Goal: Navigation & Orientation: Find specific page/section

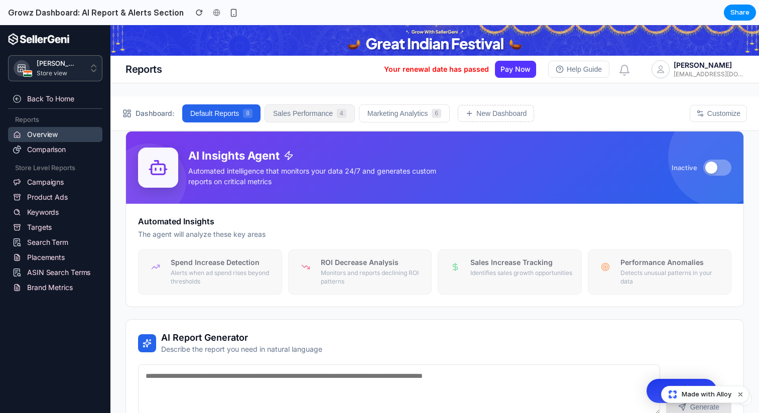
click at [307, 116] on button "Sales Performance 4" at bounding box center [309, 113] width 90 height 18
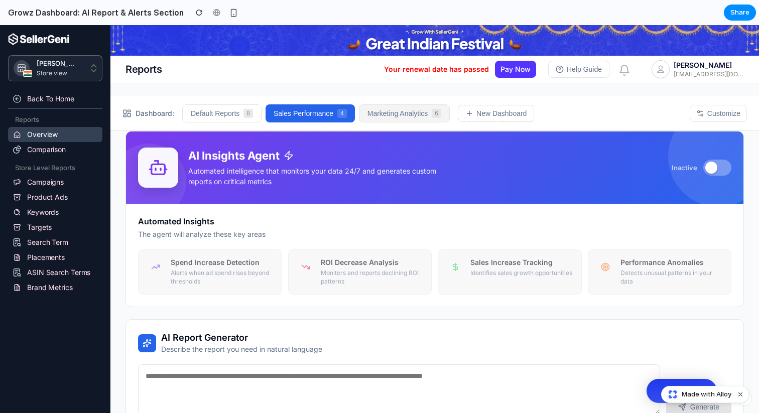
click at [367, 112] on button "Marketing Analytics 6" at bounding box center [404, 113] width 91 height 18
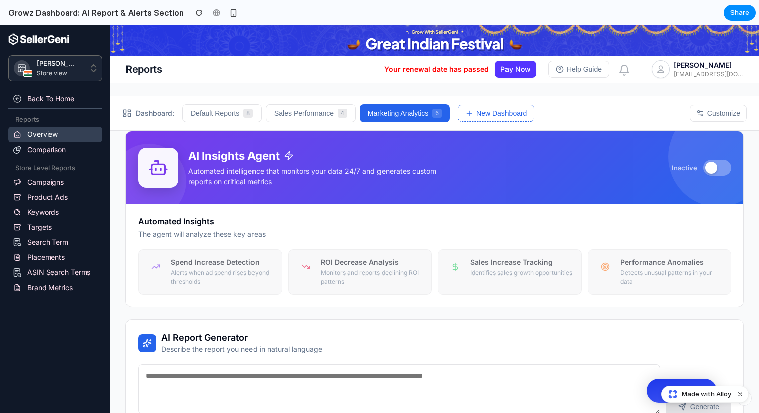
click at [474, 121] on button "New Dashboard" at bounding box center [496, 113] width 76 height 17
click at [48, 155] on link "Comparison" at bounding box center [55, 149] width 94 height 15
click at [44, 187] on link "Campaigns" at bounding box center [55, 182] width 94 height 15
click at [45, 221] on link "Targets" at bounding box center [55, 227] width 94 height 15
click at [57, 238] on link "Search Term" at bounding box center [55, 242] width 94 height 15
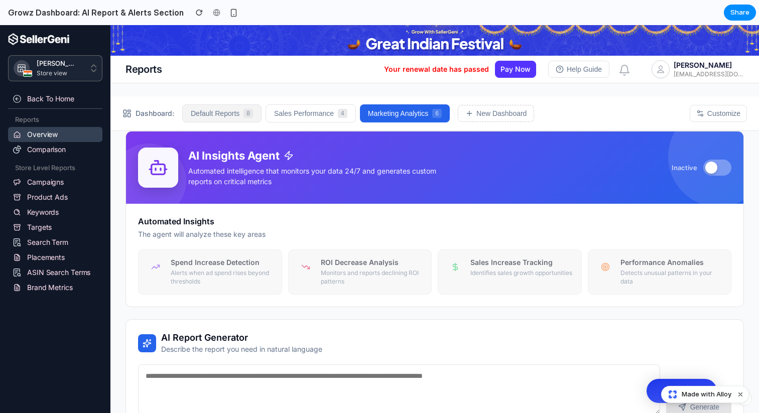
click at [210, 117] on button "Default Reports 8" at bounding box center [221, 113] width 79 height 18
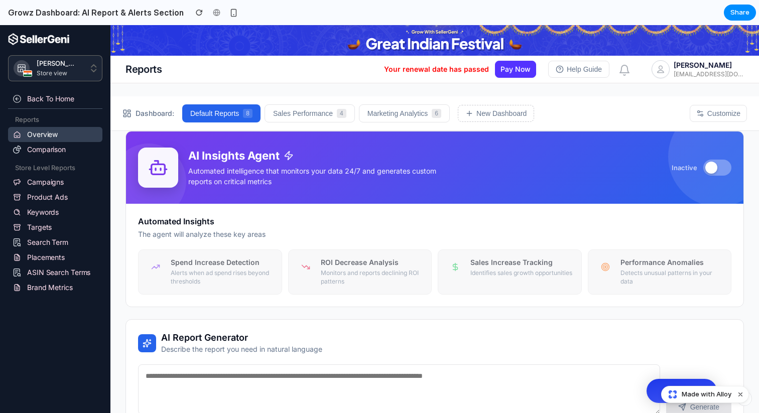
click at [155, 110] on span "Dashboard:" at bounding box center [154, 113] width 39 height 10
click at [157, 117] on span "Dashboard:" at bounding box center [154, 113] width 39 height 10
click at [715, 172] on button at bounding box center [717, 168] width 28 height 16
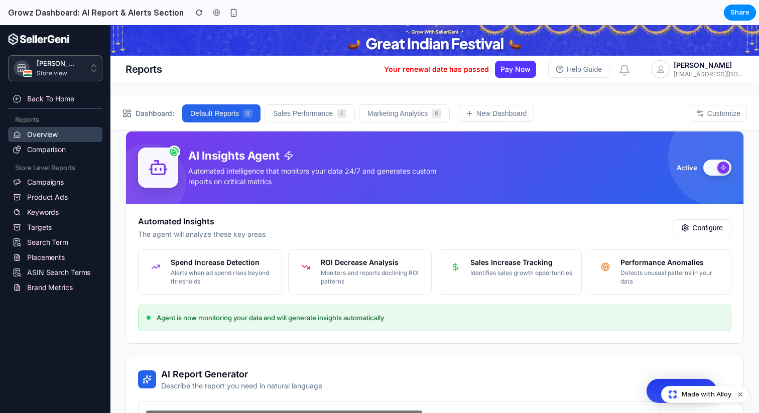
click at [711, 172] on button at bounding box center [717, 168] width 28 height 16
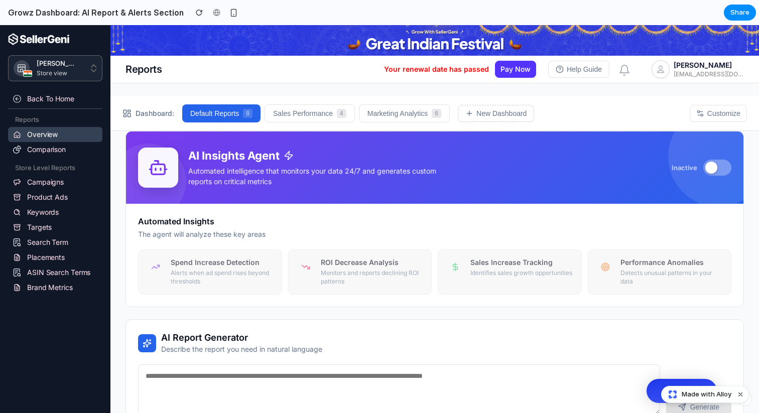
click at [727, 170] on button at bounding box center [717, 168] width 28 height 16
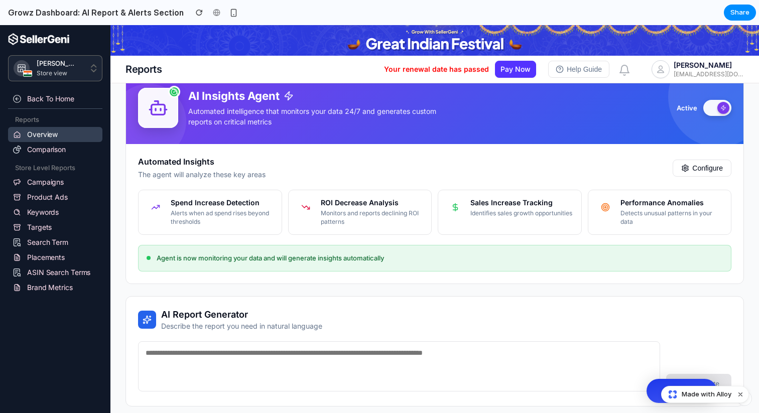
scroll to position [67, 0]
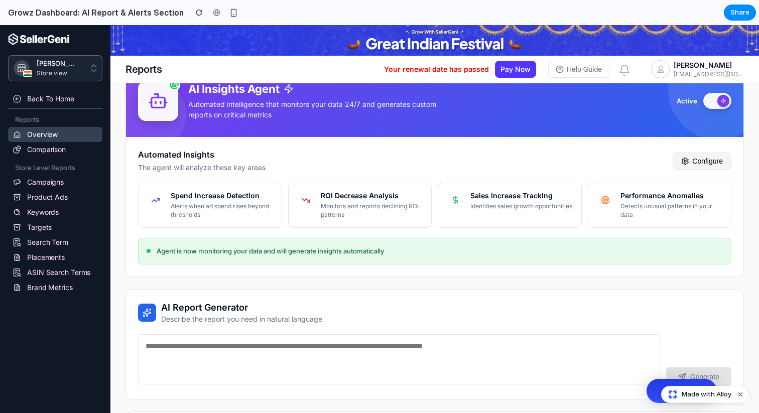
click at [698, 163] on button "Configure" at bounding box center [701, 161] width 59 height 17
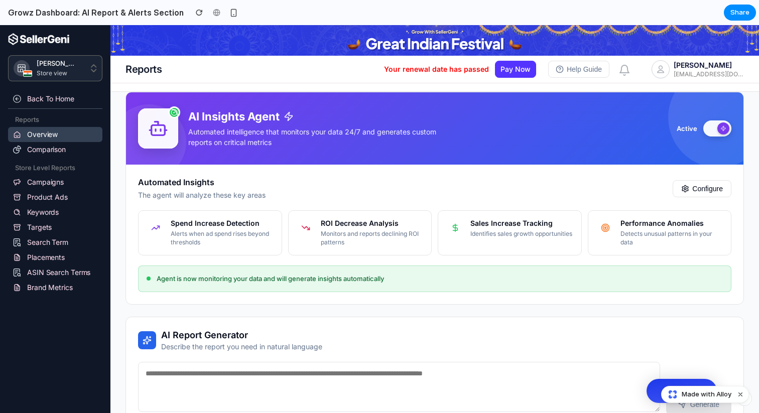
scroll to position [0, 0]
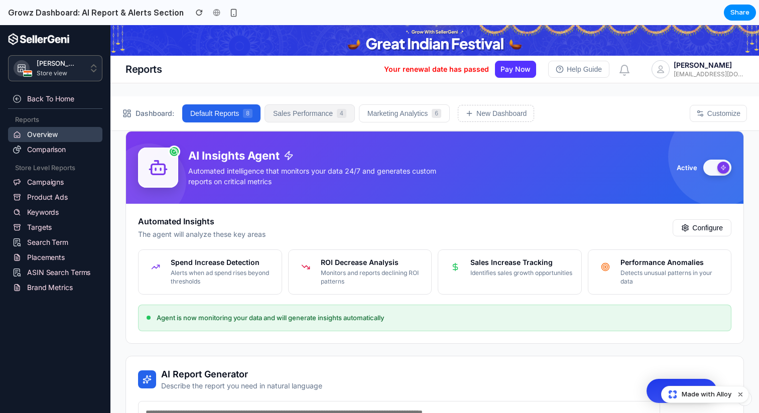
click at [308, 112] on button "Sales Performance 4" at bounding box center [309, 113] width 90 height 18
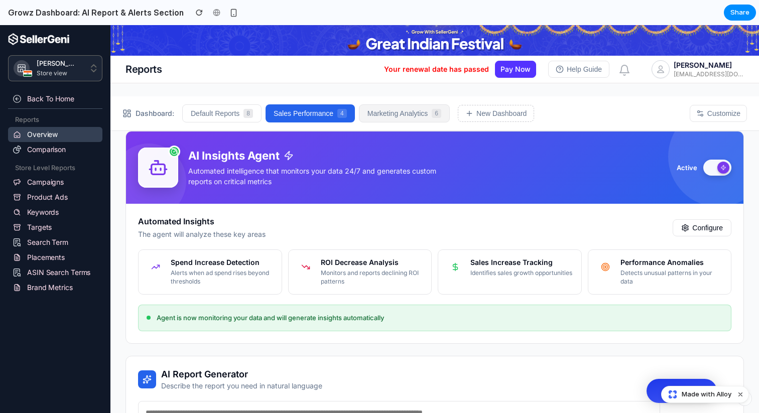
click at [371, 113] on button "Marketing Analytics 6" at bounding box center [404, 113] width 91 height 18
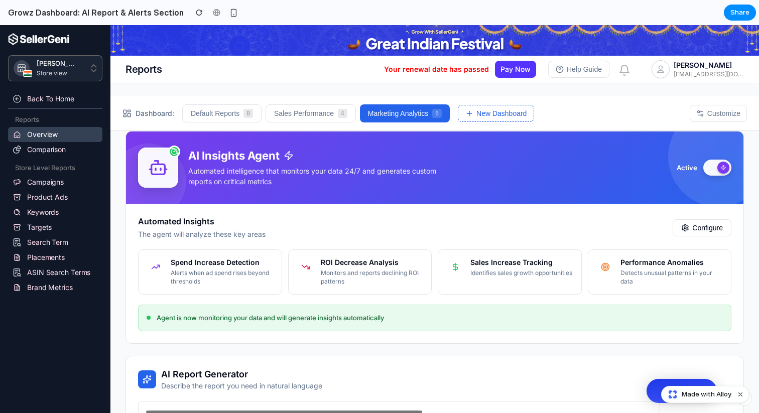
click at [475, 109] on button "New Dashboard" at bounding box center [496, 113] width 76 height 17
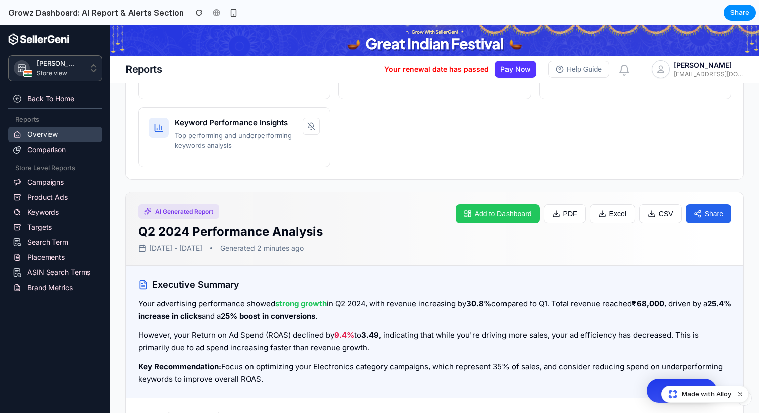
scroll to position [485, 0]
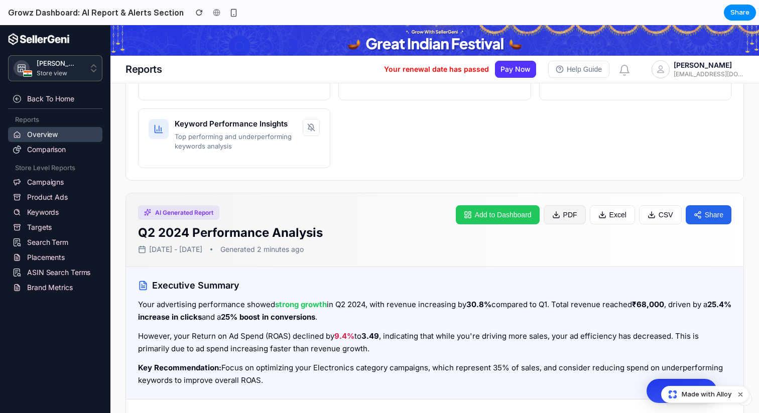
click at [575, 219] on button "PDF" at bounding box center [564, 214] width 42 height 19
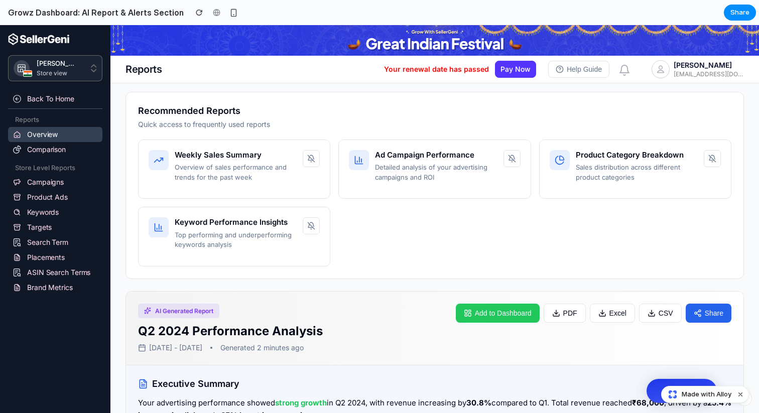
scroll to position [0, 0]
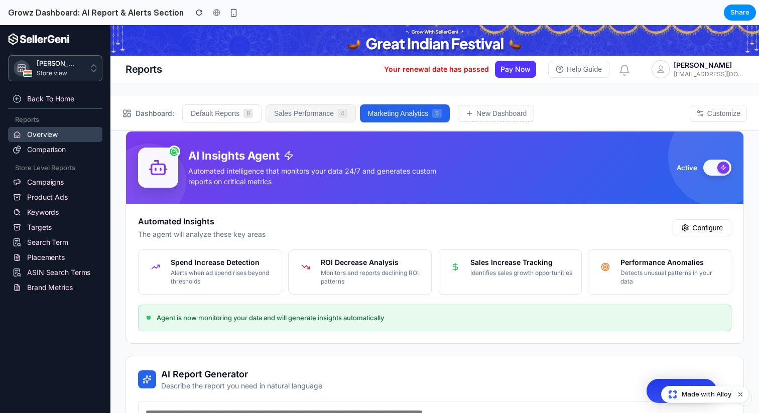
click at [305, 118] on button "Sales Performance 4" at bounding box center [310, 113] width 90 height 18
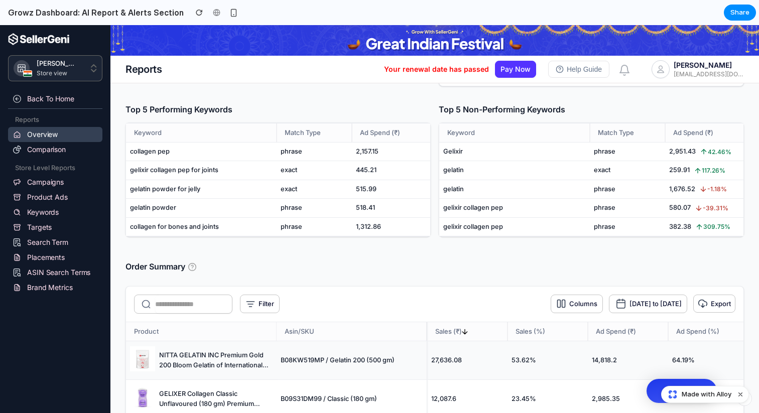
scroll to position [2018, 0]
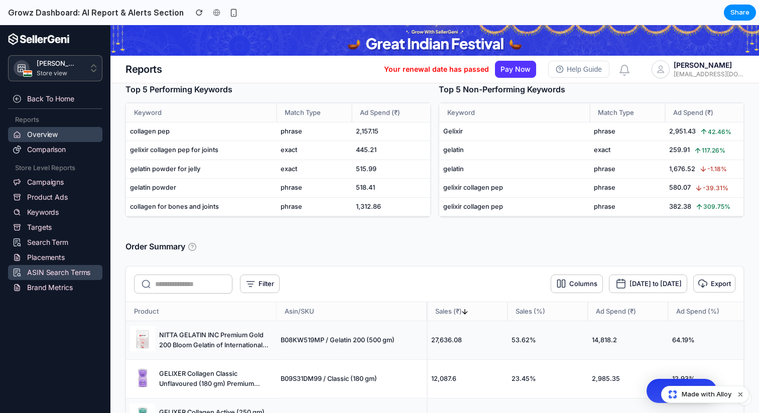
click at [76, 275] on link "ASIN Search Terms" at bounding box center [55, 272] width 94 height 15
click at [60, 292] on link "Brand Metrics" at bounding box center [55, 287] width 94 height 15
click at [69, 192] on link "Product Ads" at bounding box center [55, 197] width 94 height 15
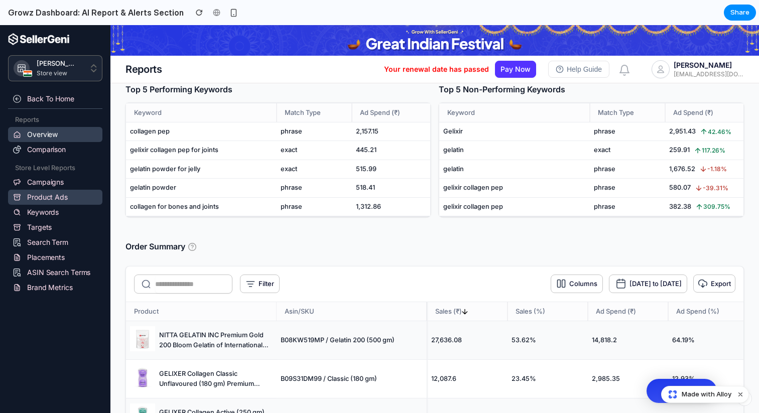
click at [69, 192] on link "Product Ads" at bounding box center [55, 197] width 94 height 15
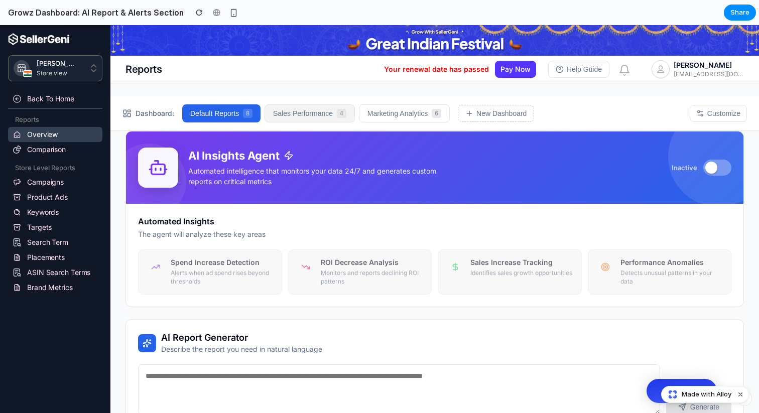
click at [301, 120] on button "Sales Performance 4" at bounding box center [309, 113] width 90 height 18
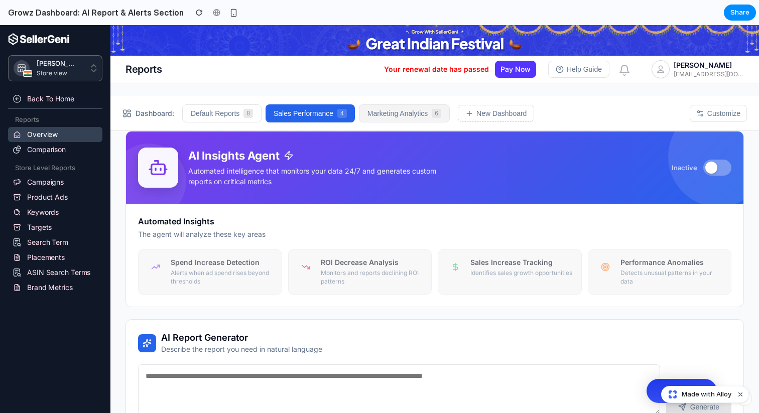
click at [375, 108] on button "Marketing Analytics 6" at bounding box center [404, 113] width 91 height 18
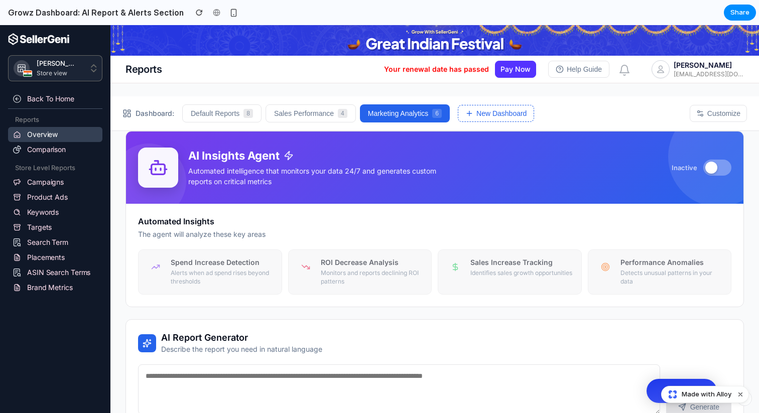
click at [479, 114] on button "New Dashboard" at bounding box center [496, 113] width 76 height 17
click at [69, 99] on div "Back to Home" at bounding box center [64, 99] width 75 height 12
